Goal: Find specific page/section: Find specific page/section

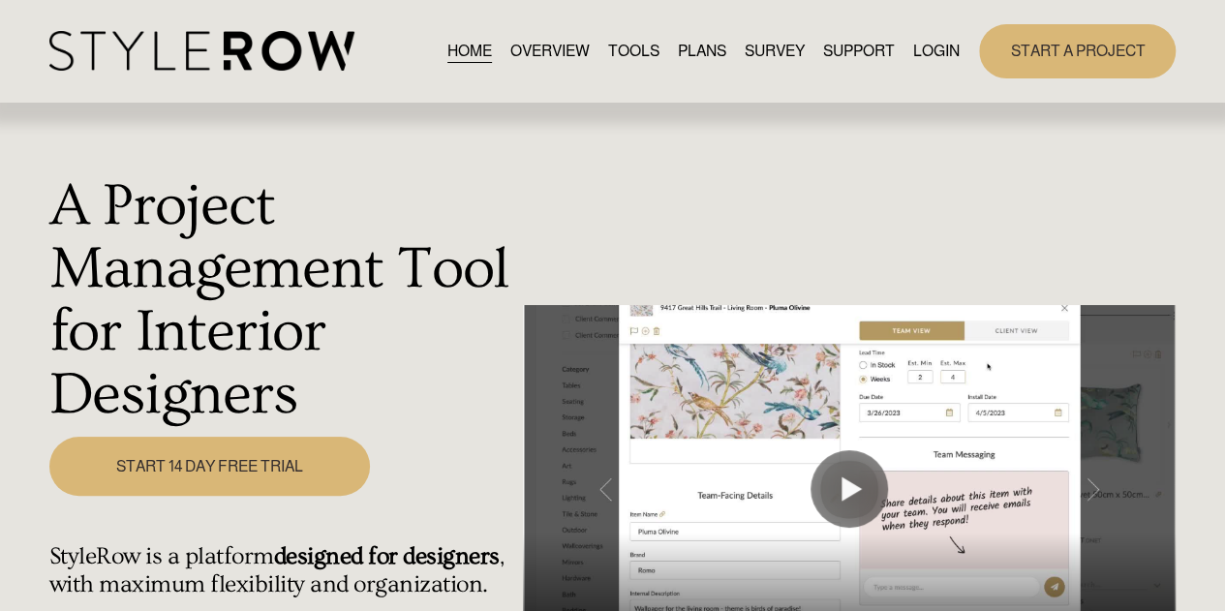
click at [922, 55] on link "LOGIN" at bounding box center [936, 51] width 46 height 26
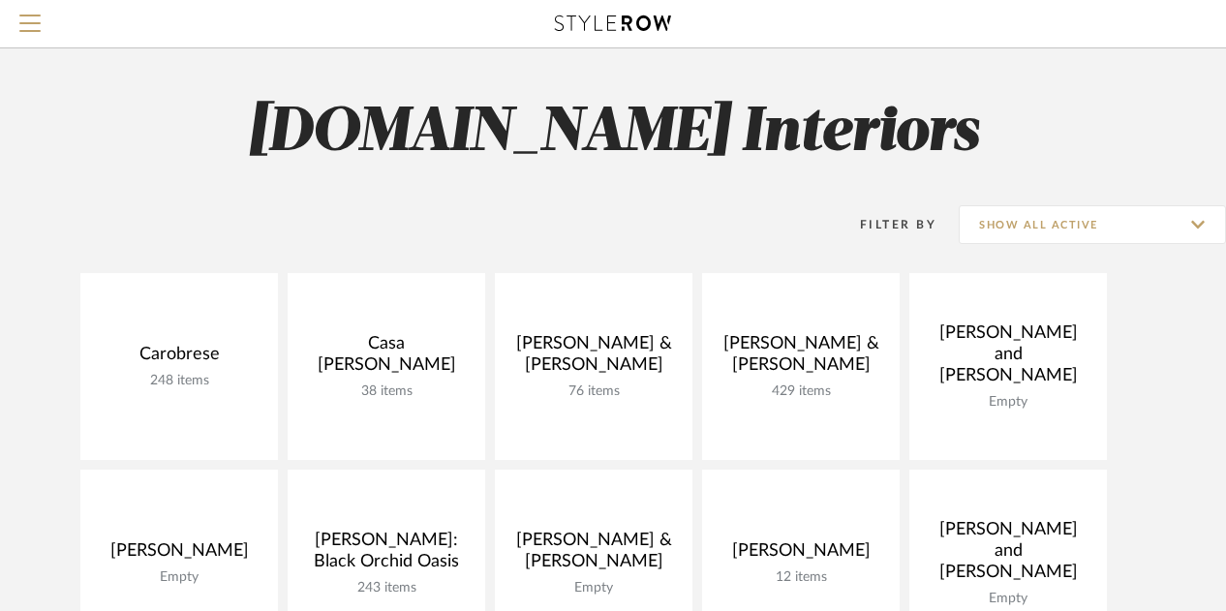
scroll to position [21, 0]
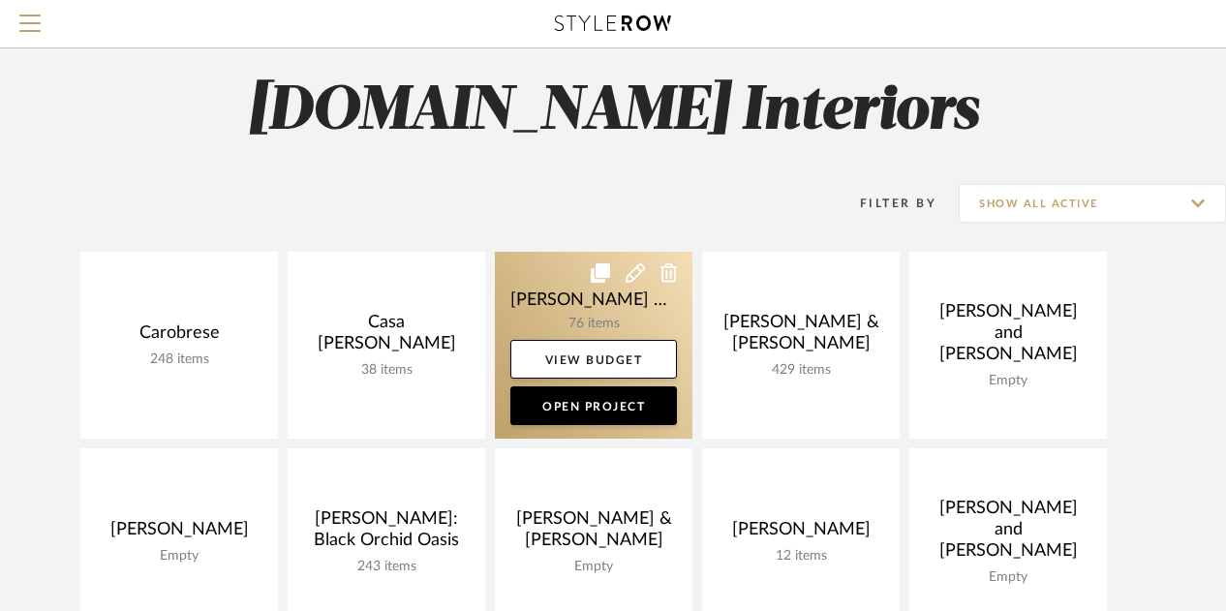
click at [546, 311] on link at bounding box center [594, 345] width 198 height 187
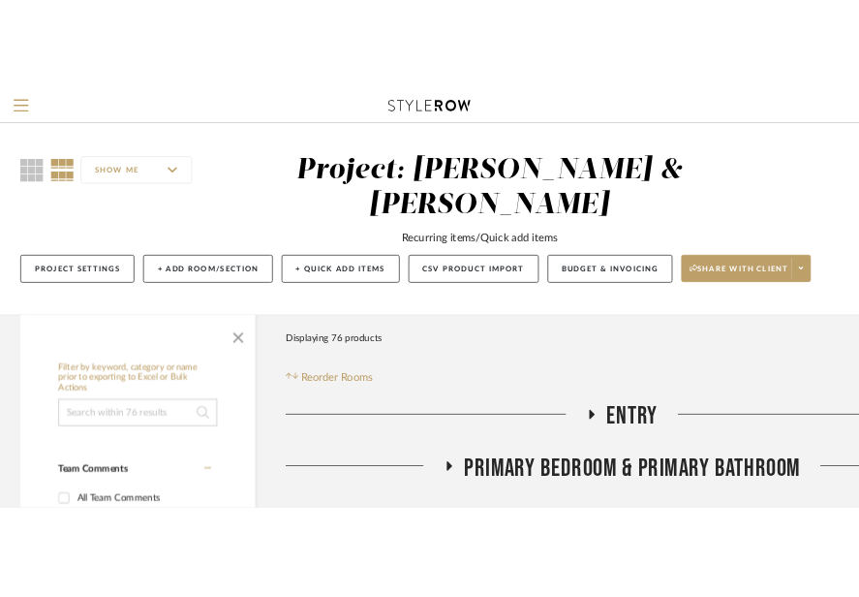
scroll to position [205, 0]
